Goal: Task Accomplishment & Management: Use online tool/utility

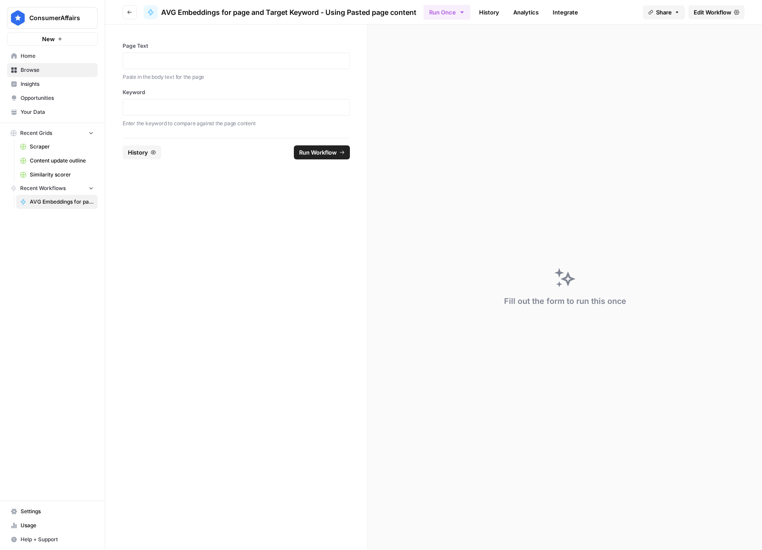
click at [200, 53] on div at bounding box center [236, 61] width 227 height 17
click at [200, 57] on p at bounding box center [236, 60] width 216 height 9
click at [131, 14] on icon "button" at bounding box center [129, 12] width 5 height 5
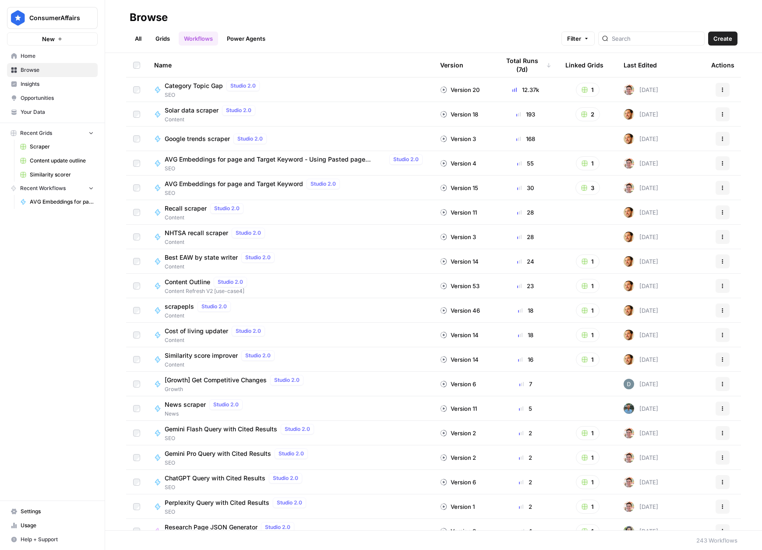
click at [267, 180] on span "AVG Embeddings for page and Target Keyword" at bounding box center [234, 183] width 138 height 9
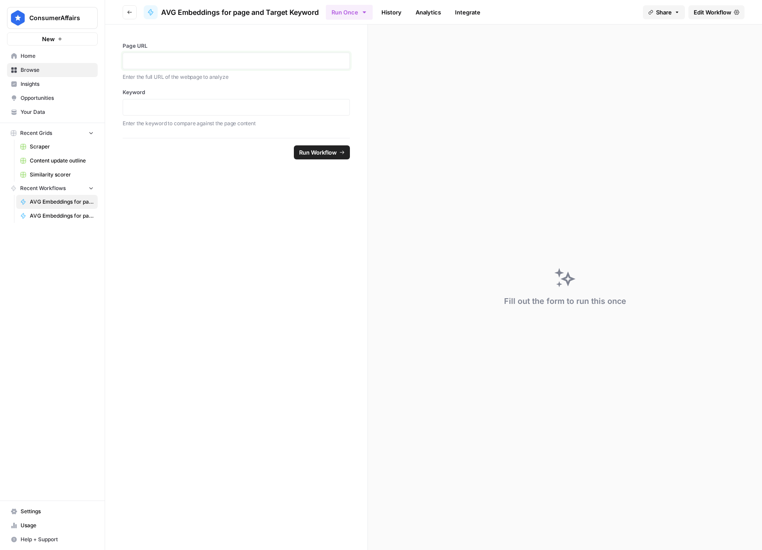
click at [233, 56] on div at bounding box center [236, 61] width 227 height 17
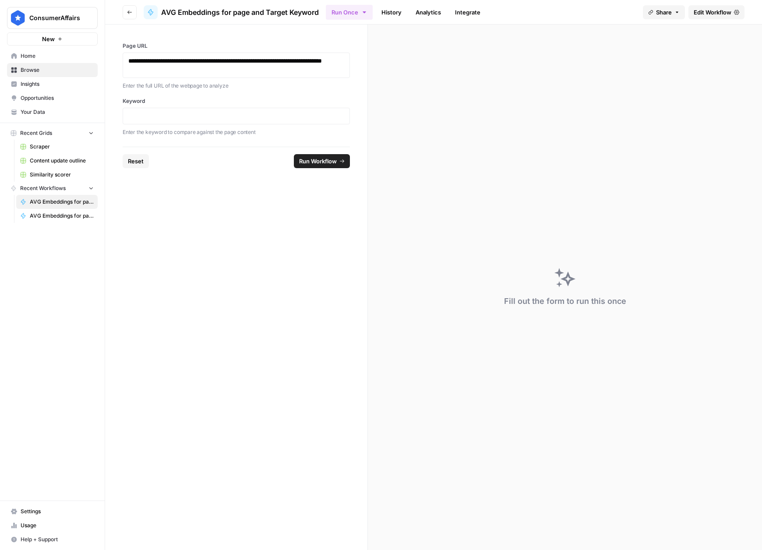
click at [206, 122] on div at bounding box center [236, 116] width 227 height 17
click at [207, 120] on div at bounding box center [236, 116] width 227 height 17
click at [208, 120] on div at bounding box center [236, 116] width 227 height 17
click at [335, 161] on span "Run Workflow" at bounding box center [318, 161] width 38 height 9
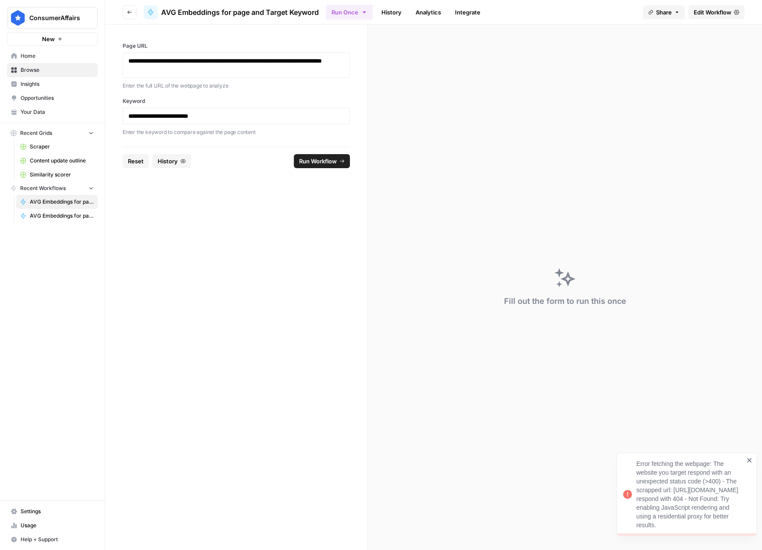
click at [746, 456] on icon "close" at bounding box center [749, 459] width 6 height 7
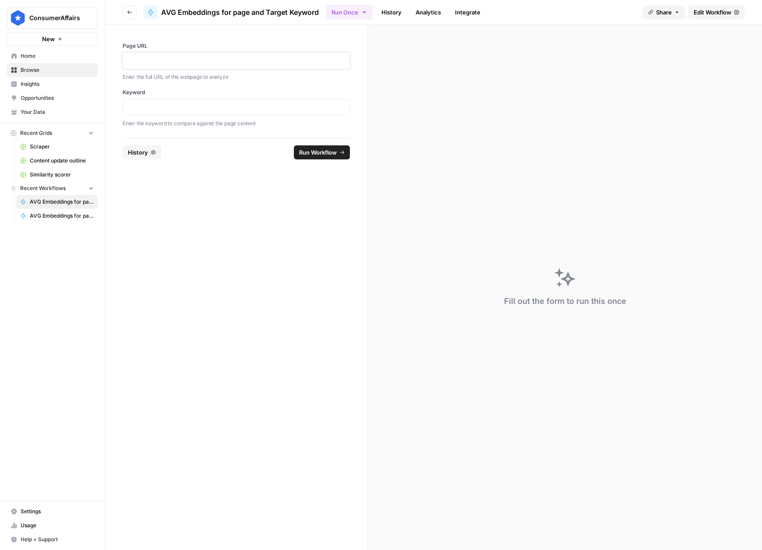
click at [165, 62] on p at bounding box center [236, 60] width 216 height 9
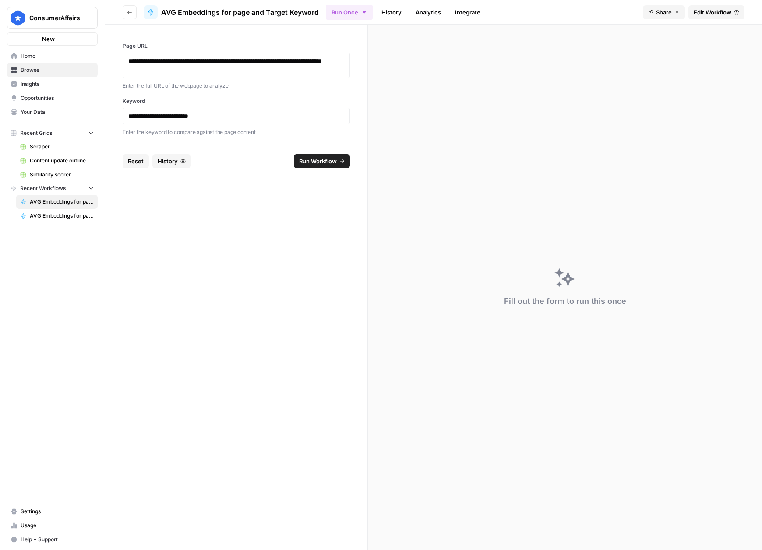
click at [330, 165] on span "Run Workflow" at bounding box center [318, 161] width 38 height 9
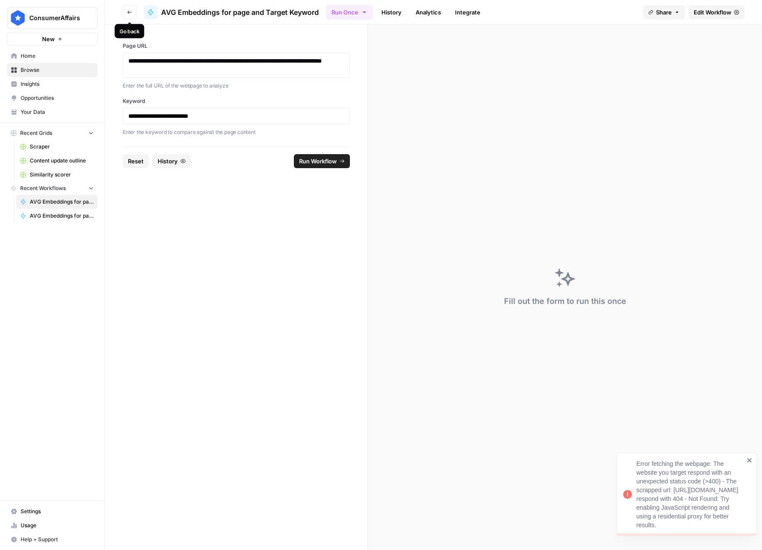
click at [130, 11] on icon "button" at bounding box center [129, 12] width 5 height 5
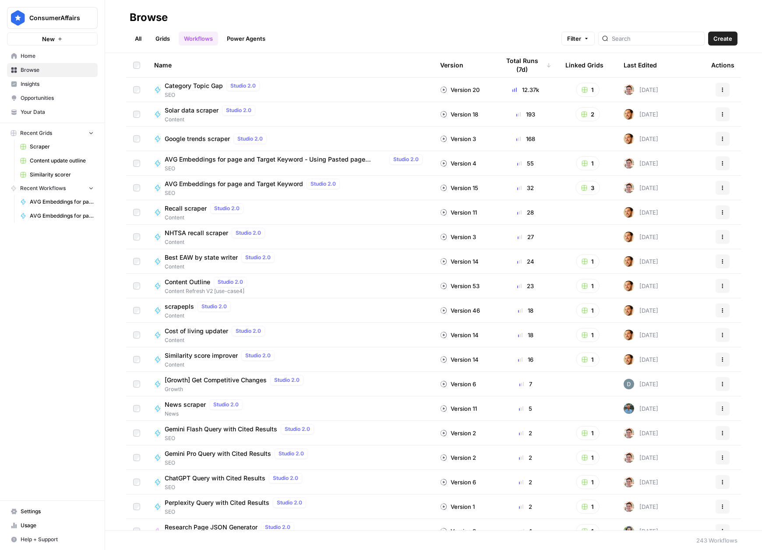
click at [200, 354] on span "Similarity score improver" at bounding box center [201, 355] width 73 height 9
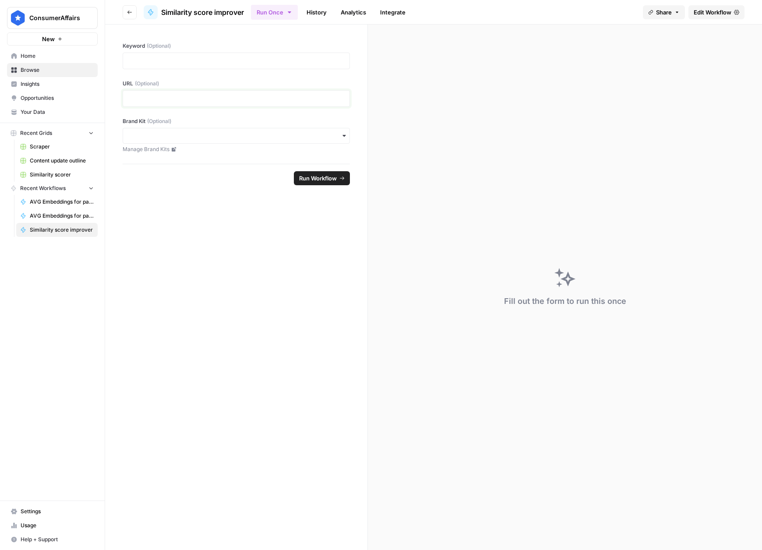
click at [151, 101] on p at bounding box center [236, 98] width 216 height 9
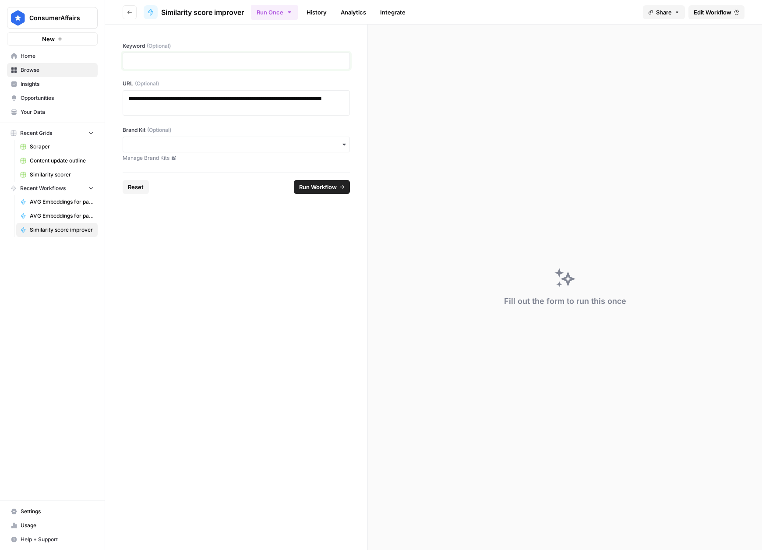
click at [157, 56] on p at bounding box center [236, 60] width 216 height 9
click at [335, 185] on span "Run Workflow" at bounding box center [318, 187] width 38 height 9
click at [323, 188] on span "Run Workflow" at bounding box center [318, 187] width 38 height 9
click at [132, 12] on span "Go back" at bounding box center [132, 12] width 0 height 0
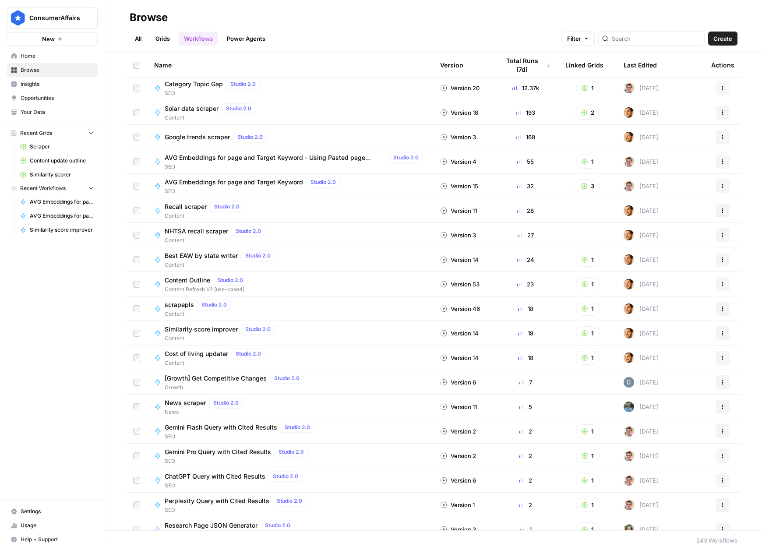
click at [264, 182] on span "AVG Embeddings for page and Target Keyword" at bounding box center [234, 182] width 138 height 9
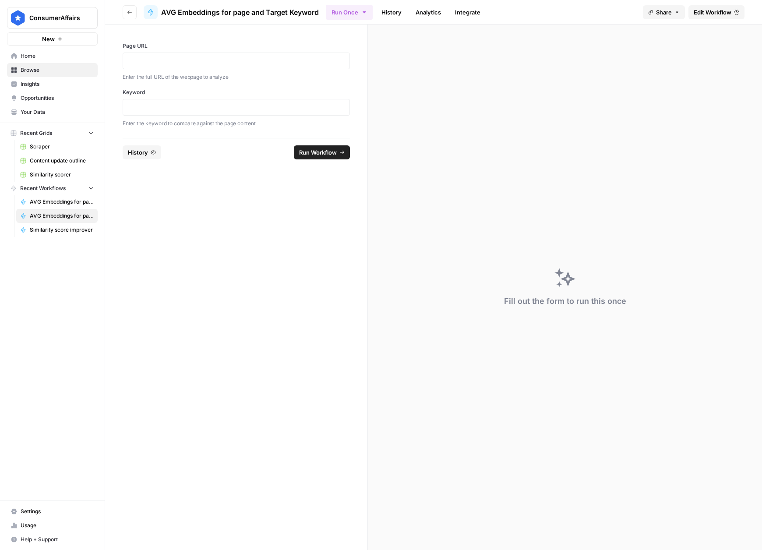
click at [241, 101] on div at bounding box center [236, 107] width 227 height 17
click at [238, 68] on div at bounding box center [236, 61] width 227 height 17
click at [235, 61] on p at bounding box center [236, 60] width 216 height 9
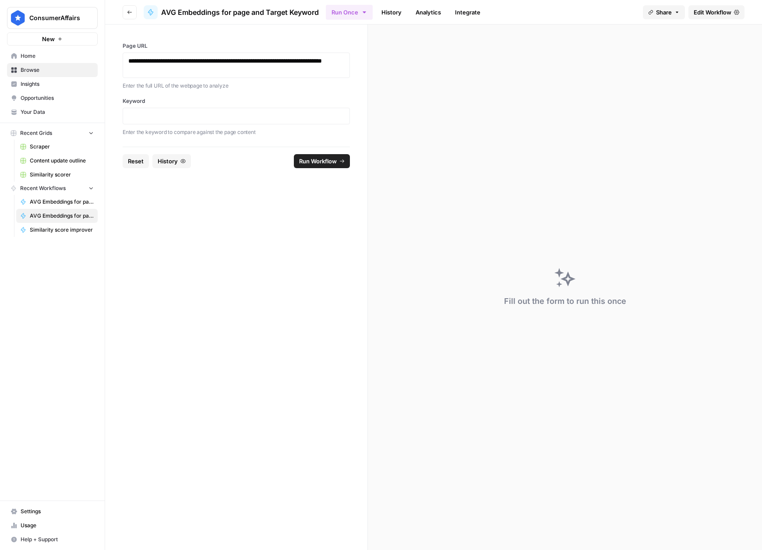
click at [216, 123] on div at bounding box center [236, 116] width 227 height 17
click at [218, 121] on div at bounding box center [236, 116] width 227 height 17
click at [234, 116] on p at bounding box center [236, 116] width 216 height 9
click at [333, 160] on span "Run Workflow" at bounding box center [318, 161] width 38 height 9
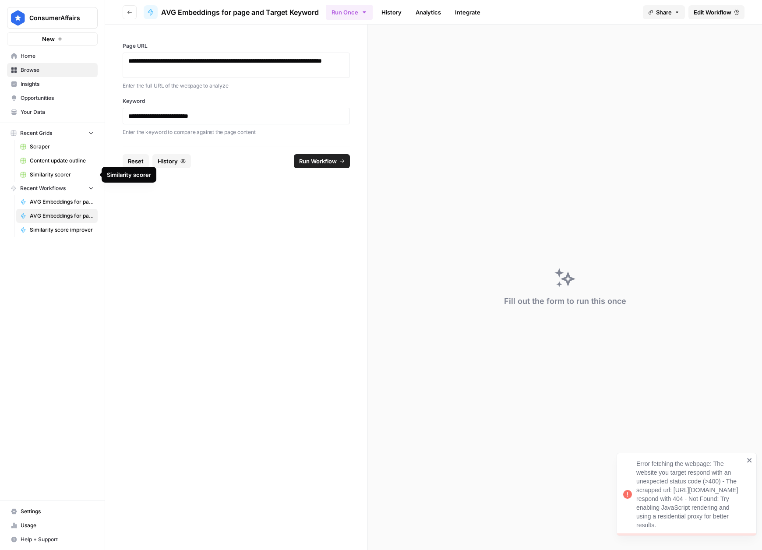
click at [54, 174] on span "Similarity scorer" at bounding box center [62, 175] width 64 height 8
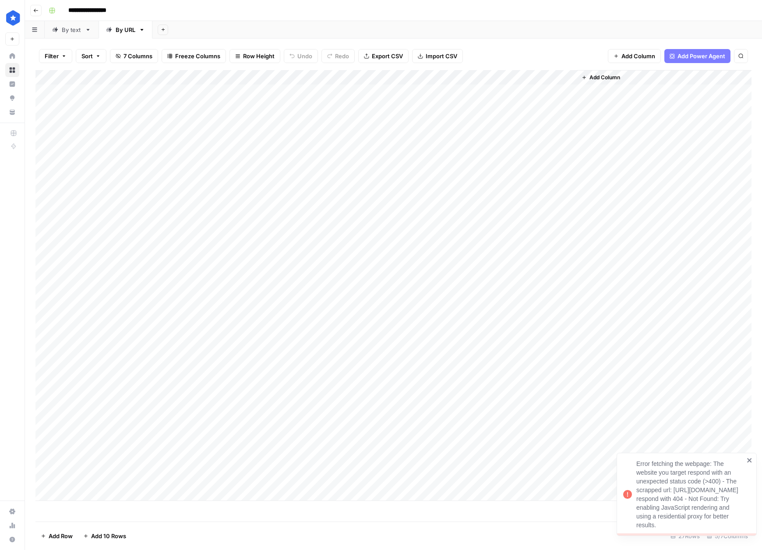
click at [120, 496] on div "Add Column" at bounding box center [393, 285] width 716 height 431
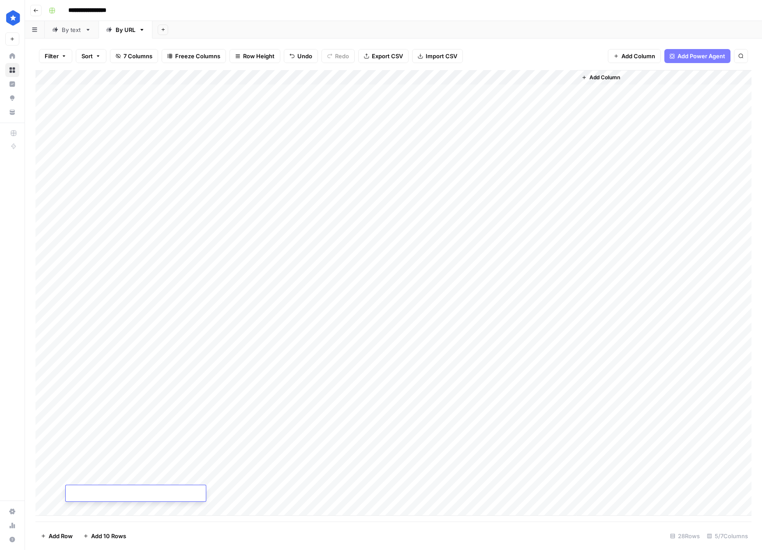
type textarea "**********"
click at [344, 495] on div "Add Column" at bounding box center [393, 293] width 716 height 446
click at [332, 493] on div at bounding box center [369, 493] width 102 height 16
click at [326, 492] on div at bounding box center [369, 493] width 102 height 16
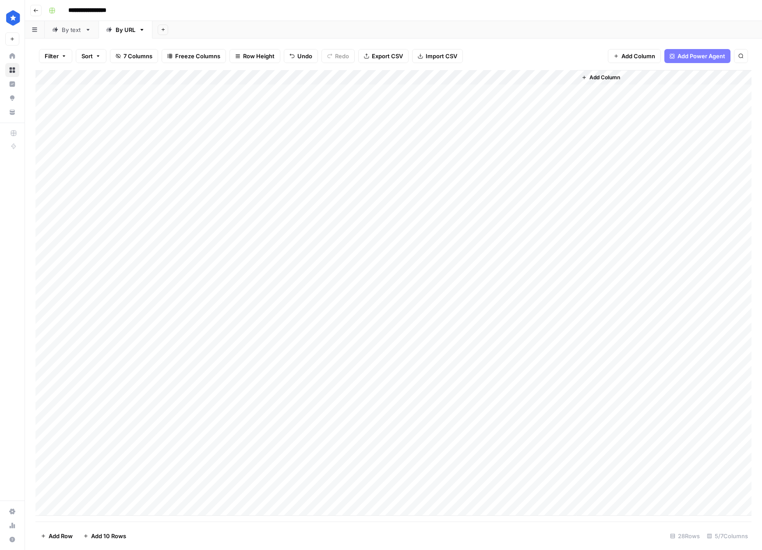
click at [324, 493] on div at bounding box center [369, 493] width 102 height 16
click at [348, 495] on div at bounding box center [369, 493] width 102 height 16
click at [348, 494] on div at bounding box center [369, 493] width 102 height 16
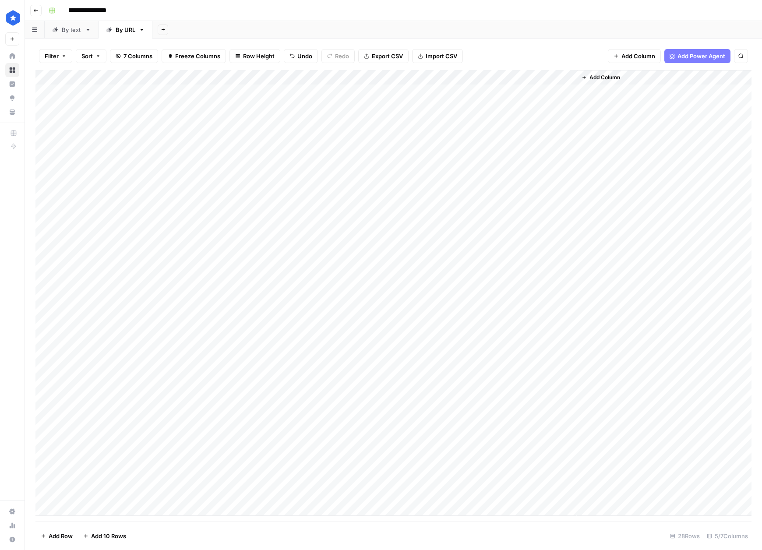
click at [294, 494] on div "Add Column" at bounding box center [393, 293] width 716 height 446
click at [334, 492] on div "Add Column" at bounding box center [393, 293] width 716 height 446
click at [397, 492] on div "Add Column" at bounding box center [393, 293] width 716 height 446
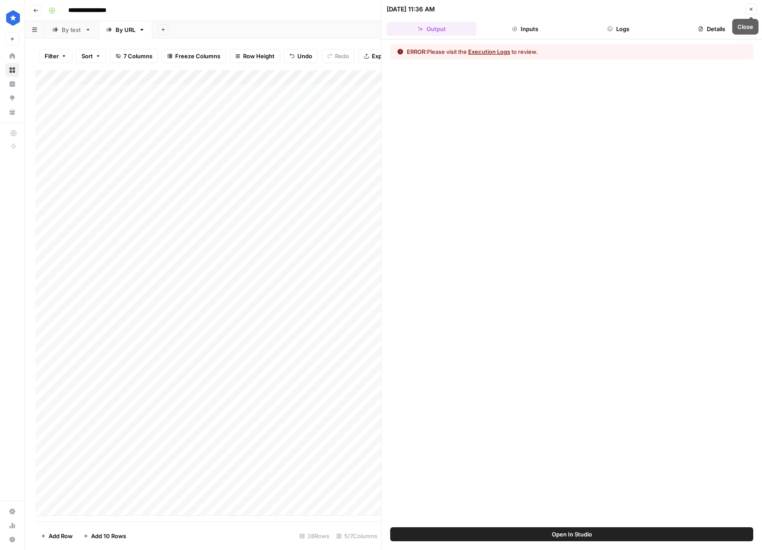
click at [633, 29] on button "Logs" at bounding box center [618, 29] width 90 height 14
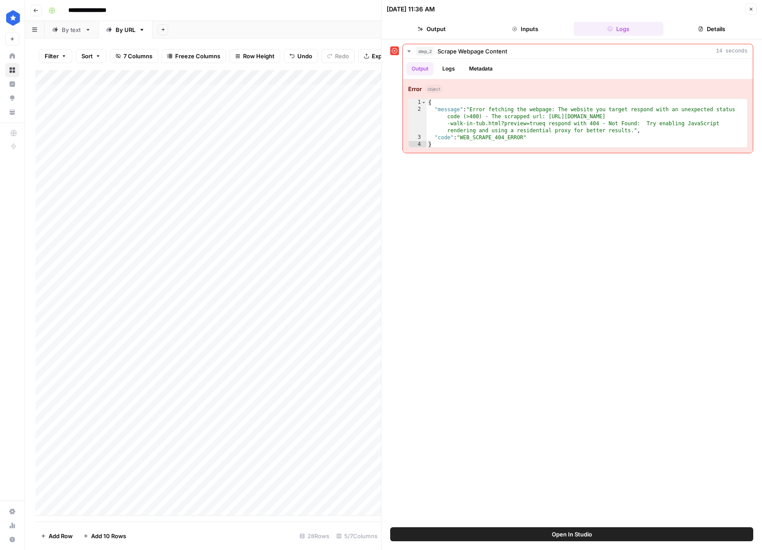
click at [165, 493] on div "Add Column" at bounding box center [207, 293] width 345 height 446
type textarea "**********"
click at [336, 491] on div "Add Column" at bounding box center [207, 293] width 345 height 446
click at [751, 10] on icon "button" at bounding box center [750, 9] width 5 height 5
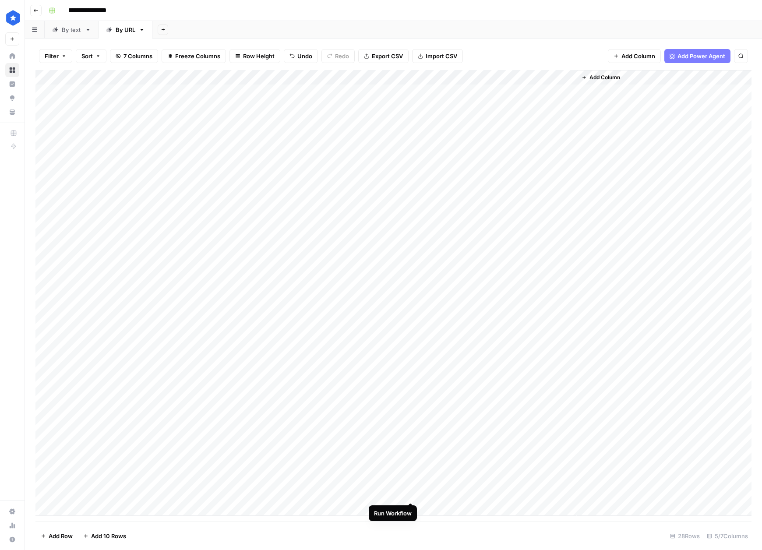
click at [411, 493] on div "Add Column" at bounding box center [393, 293] width 716 height 446
click at [398, 492] on div "Add Column" at bounding box center [393, 293] width 716 height 446
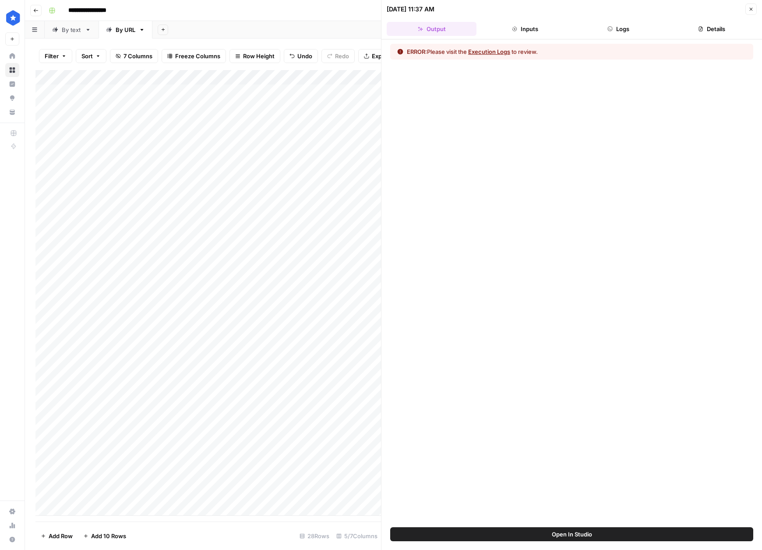
click at [500, 50] on button "Execution Logs" at bounding box center [489, 51] width 42 height 9
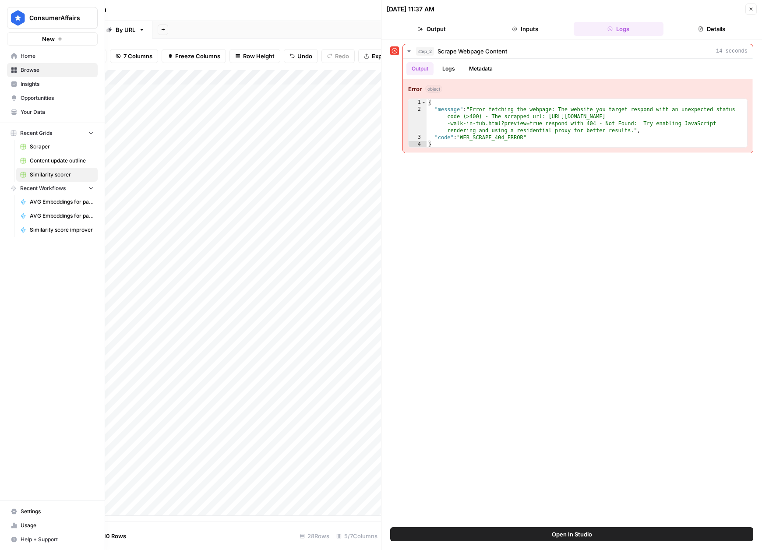
click at [14, 20] on img "Workspace: ConsumerAffairs" at bounding box center [18, 18] width 16 height 16
click at [65, 232] on span "Similarity score improver" at bounding box center [62, 230] width 64 height 8
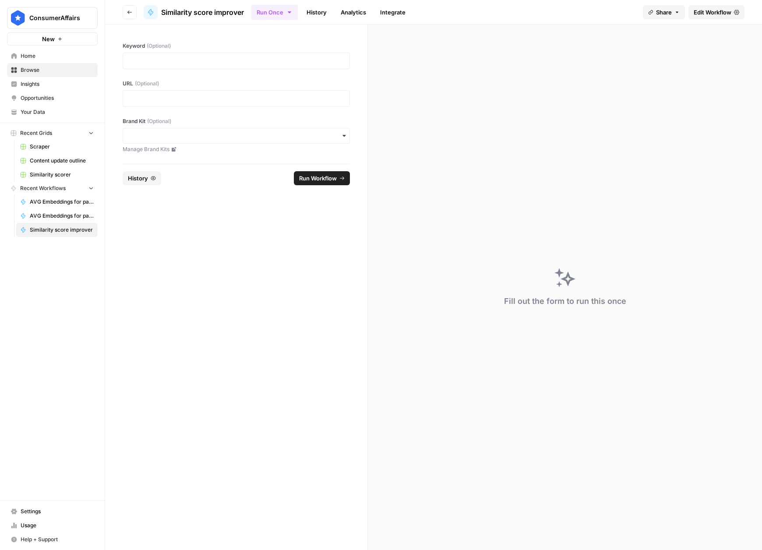
click at [163, 55] on div at bounding box center [236, 61] width 227 height 17
click at [140, 60] on p at bounding box center [236, 60] width 216 height 9
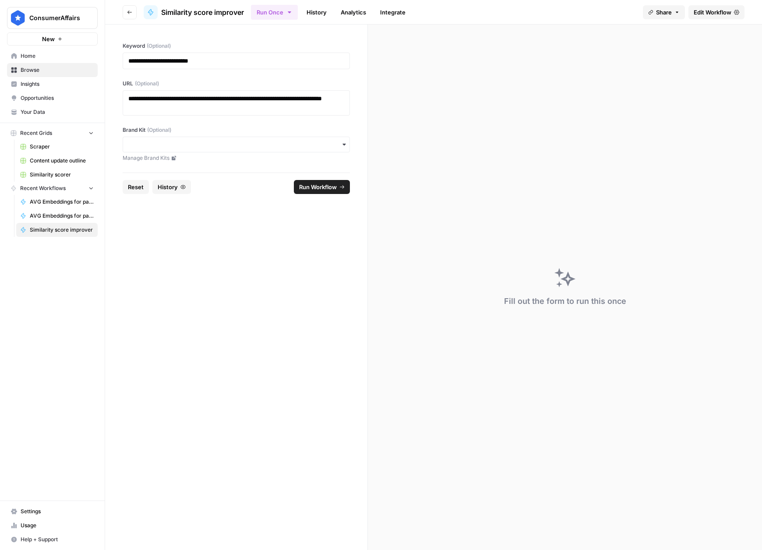
click at [337, 189] on button "Run Workflow" at bounding box center [322, 187] width 56 height 14
click at [66, 202] on span "AVG Embeddings for page and Target Keyword - Using Pasted page content" at bounding box center [62, 202] width 64 height 8
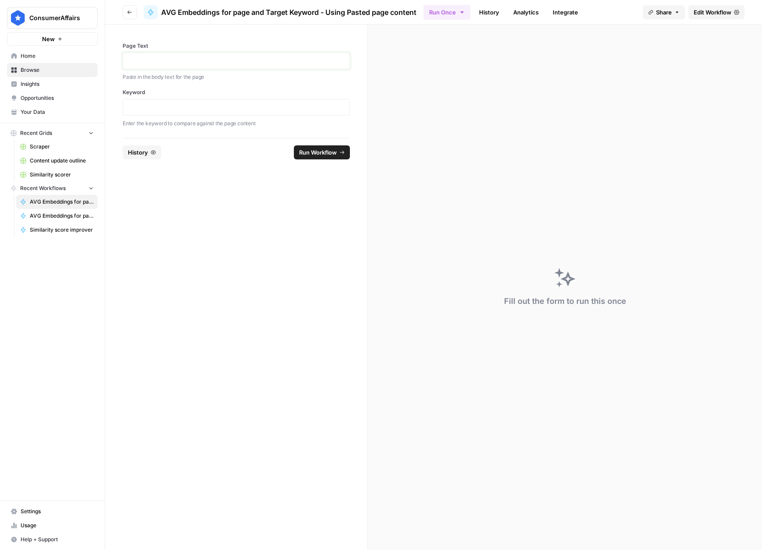
click at [161, 59] on p at bounding box center [236, 60] width 216 height 9
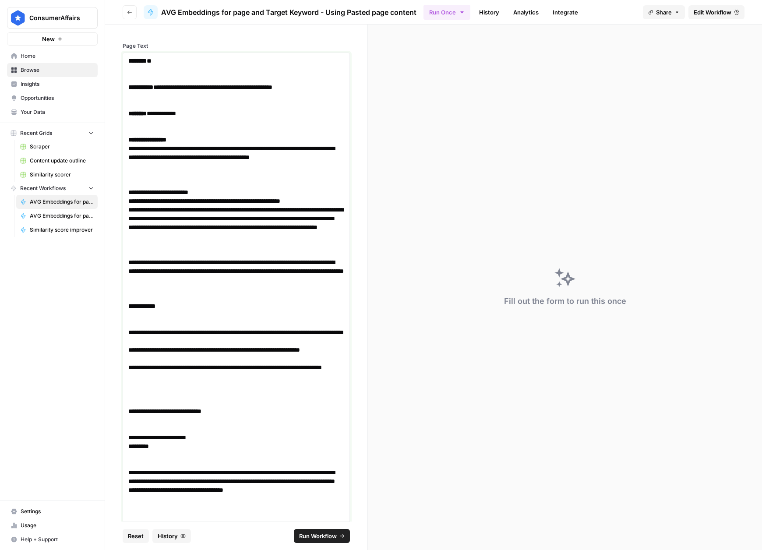
drag, startPoint x: 185, startPoint y: 168, endPoint x: 52, endPoint y: 53, distance: 175.9
click at [52, 53] on div "**********" at bounding box center [381, 275] width 762 height 550
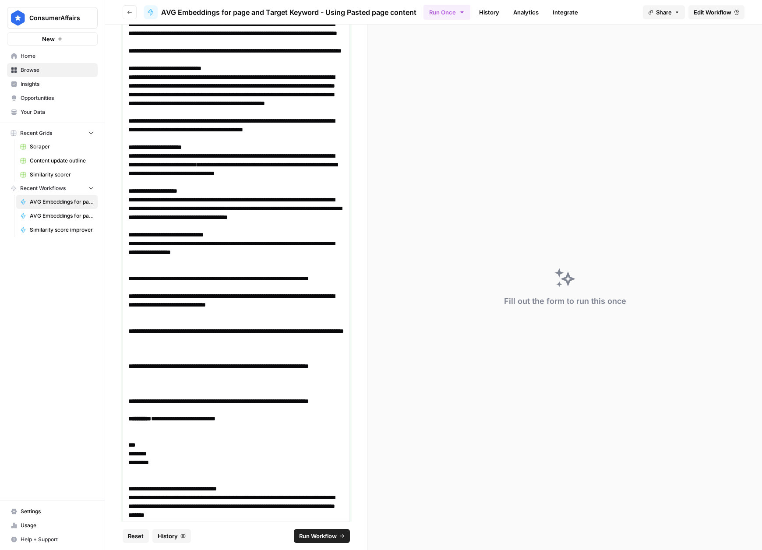
scroll to position [1796, 0]
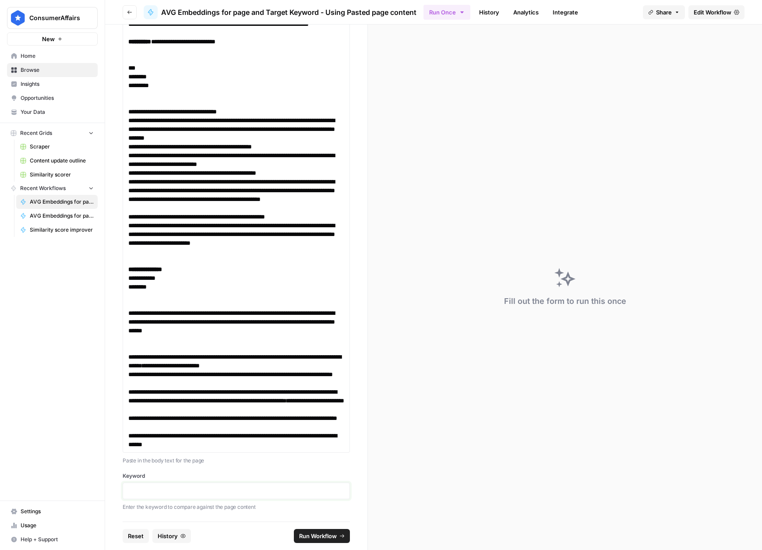
click at [187, 486] on p at bounding box center [236, 490] width 216 height 9
click at [325, 533] on span "Run Workflow" at bounding box center [318, 535] width 38 height 9
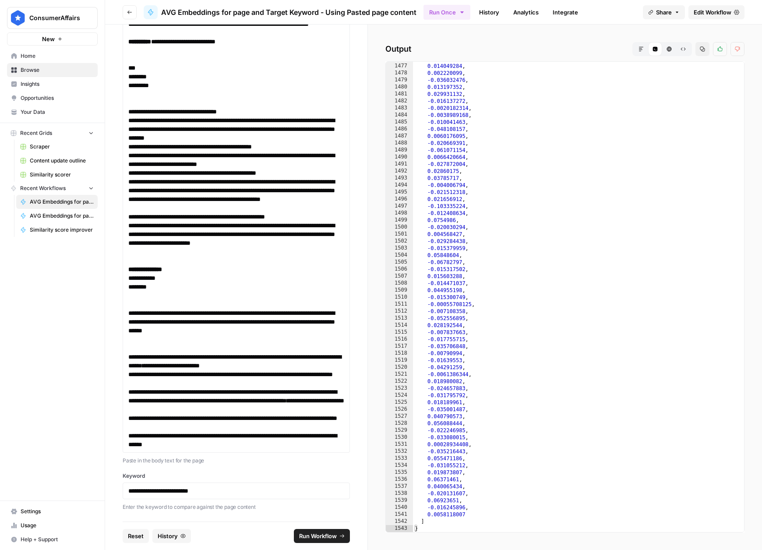
scroll to position [10335, 0]
click at [220, 182] on p "**********" at bounding box center [236, 194] width 216 height 35
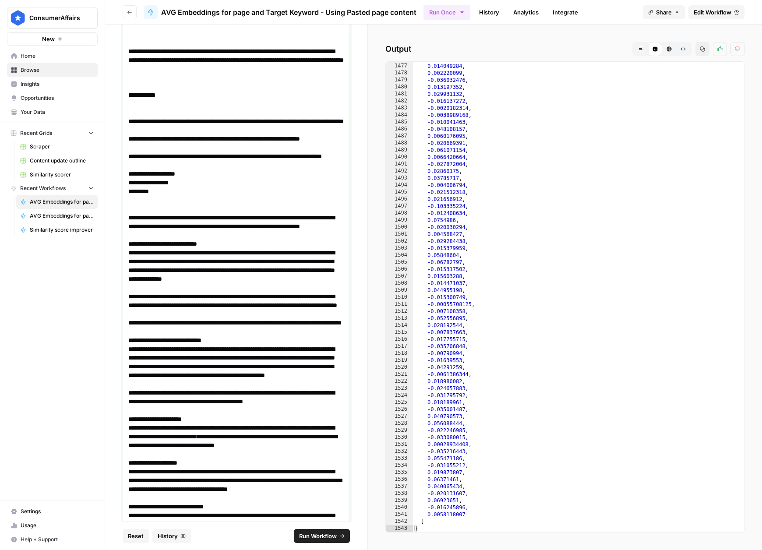
scroll to position [0, 0]
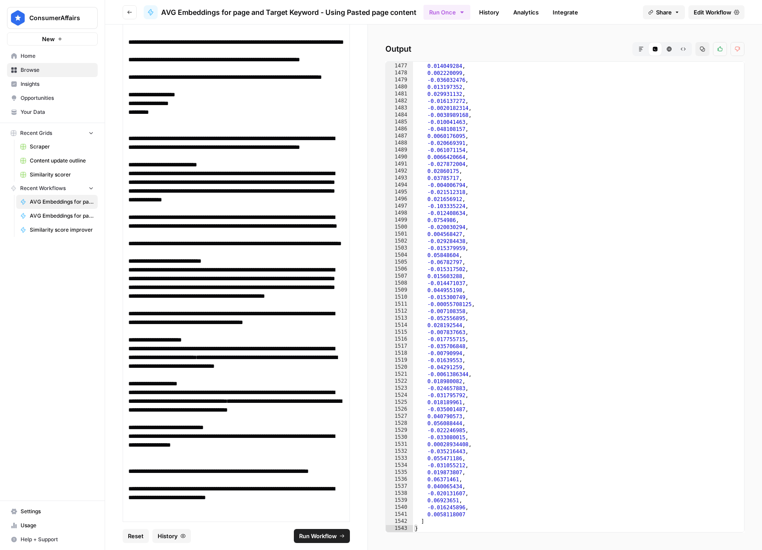
click at [320, 537] on span "Run Workflow" at bounding box center [318, 535] width 38 height 9
